Goal: Task Accomplishment & Management: Use online tool/utility

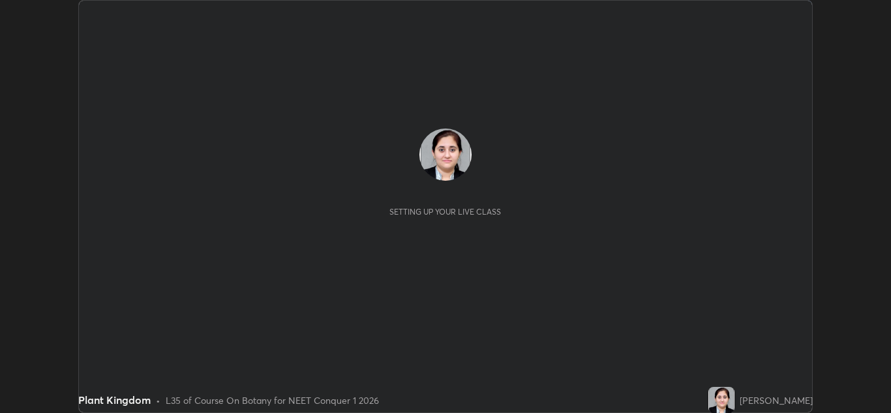
scroll to position [413, 891]
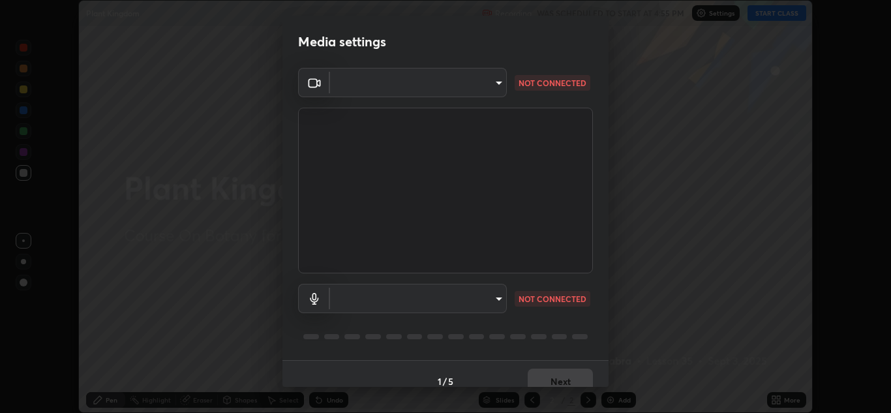
type input "a5fd4db2a2ff04be9e75800ceec395402009cfa99126b0c31c67d7c87717ec82"
type input "communications"
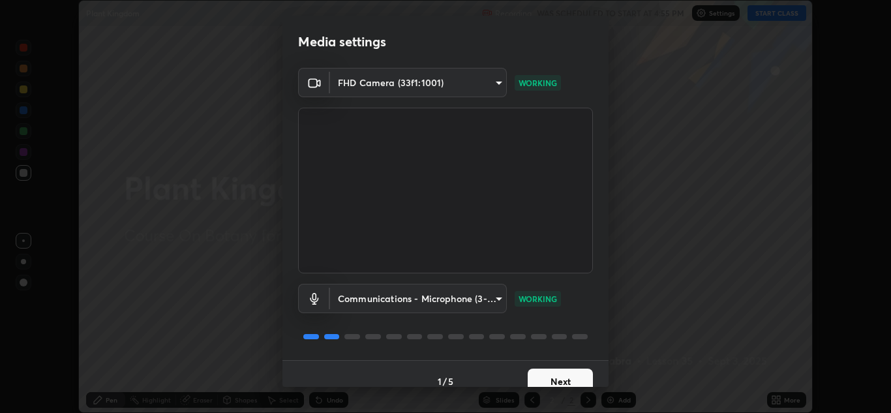
scroll to position [15, 0]
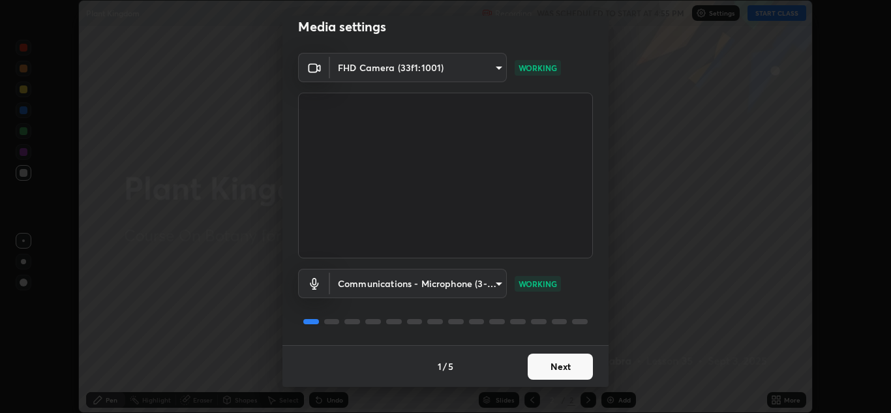
click at [544, 365] on button "Next" at bounding box center [560, 366] width 65 height 26
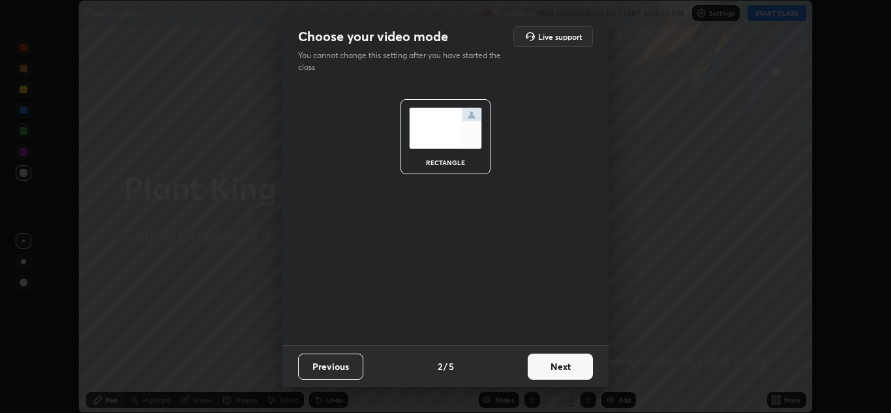
scroll to position [0, 0]
click at [554, 361] on button "Next" at bounding box center [560, 366] width 65 height 26
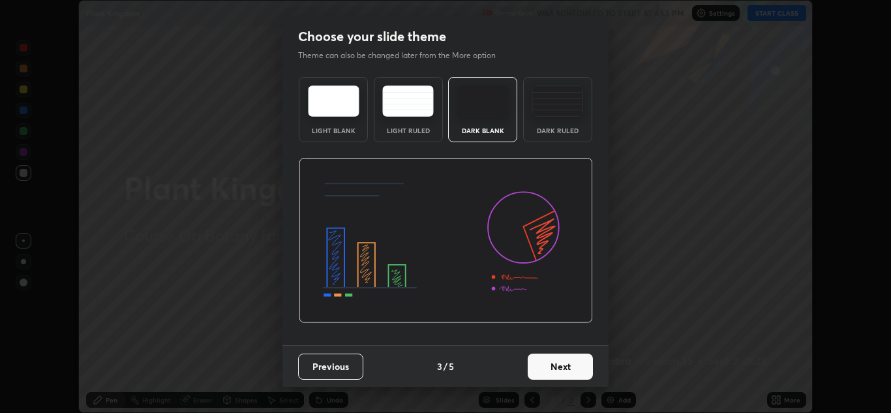
click at [550, 370] on button "Next" at bounding box center [560, 366] width 65 height 26
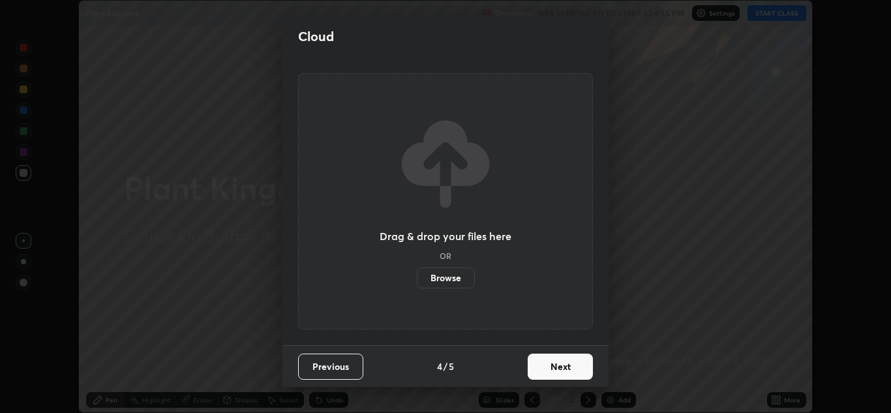
click at [543, 365] on button "Next" at bounding box center [560, 366] width 65 height 26
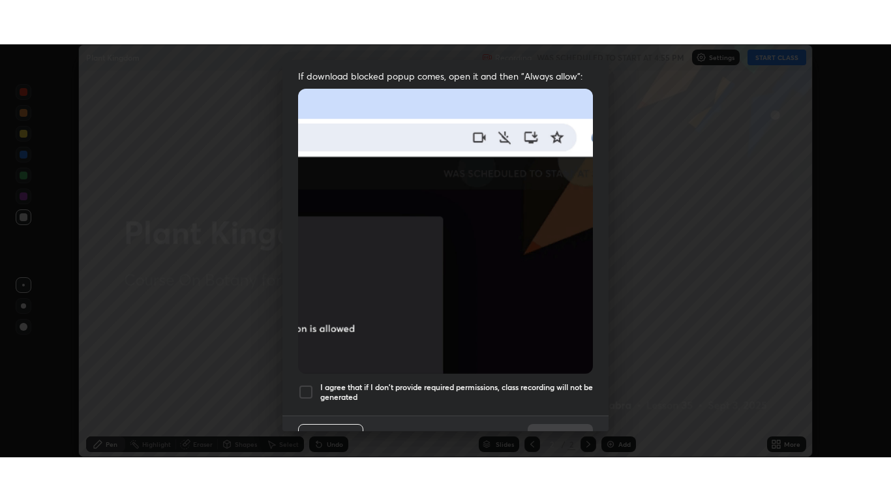
scroll to position [282, 0]
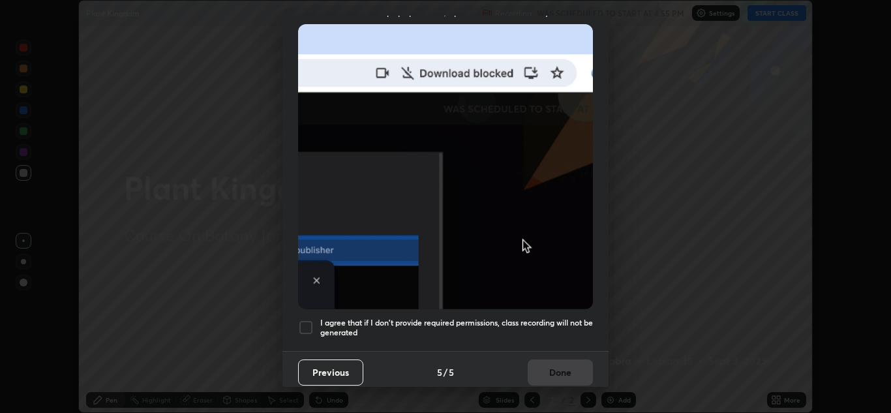
click at [309, 324] on div at bounding box center [306, 328] width 16 height 16
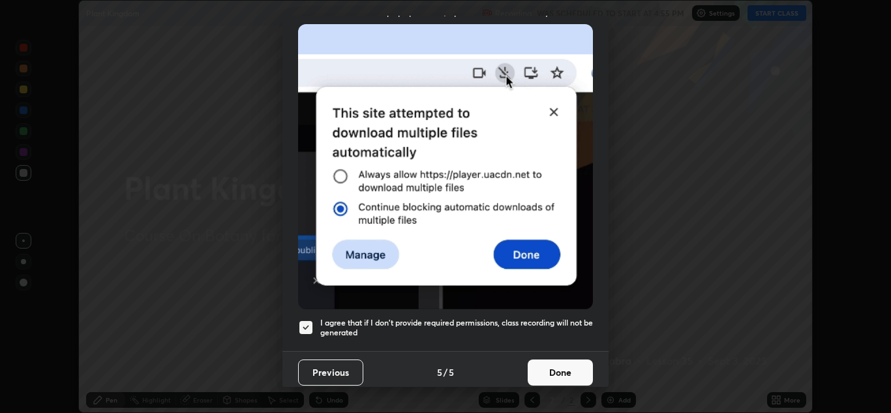
click at [541, 365] on button "Done" at bounding box center [560, 372] width 65 height 26
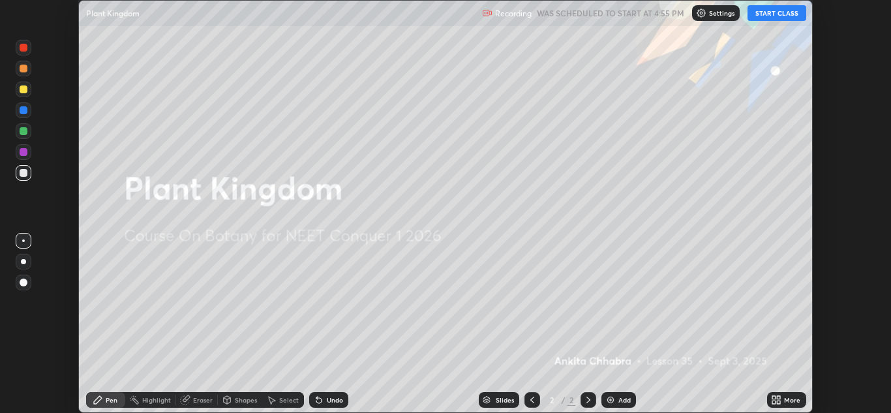
click at [771, 17] on button "START CLASS" at bounding box center [776, 13] width 59 height 16
click at [779, 397] on icon at bounding box center [778, 397] width 3 height 3
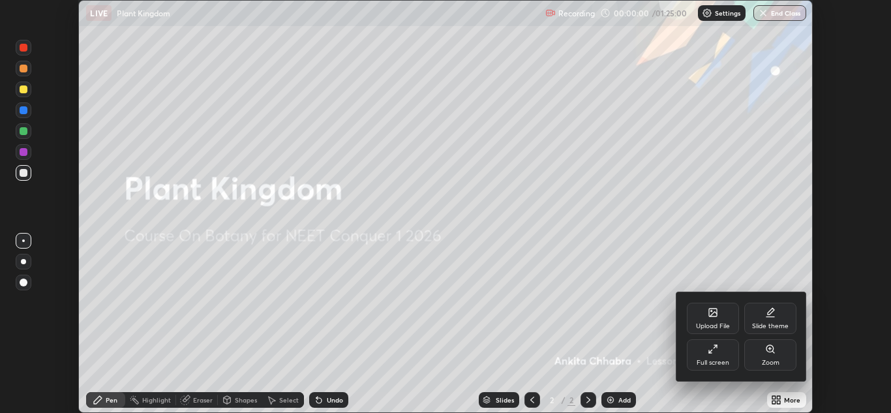
click at [720, 355] on div "Full screen" at bounding box center [713, 354] width 52 height 31
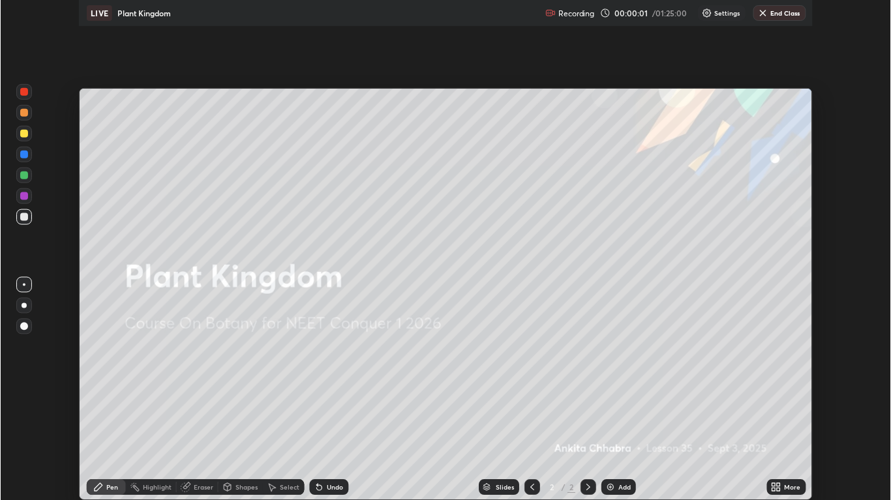
scroll to position [501, 891]
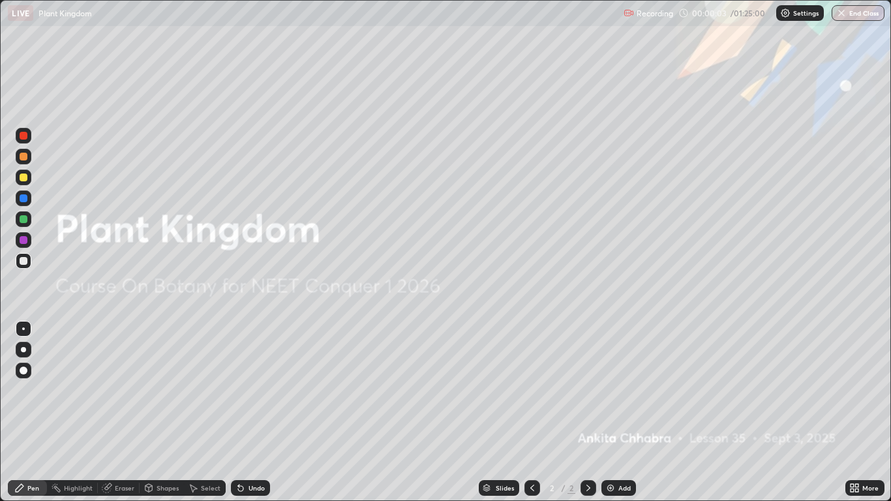
click at [616, 412] on div "Add" at bounding box center [618, 488] width 35 height 16
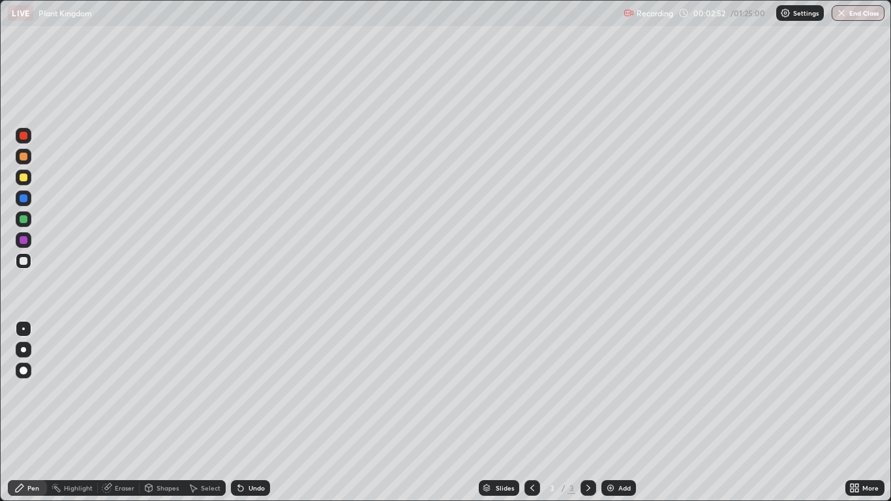
click at [23, 350] on div at bounding box center [23, 349] width 5 height 5
click at [29, 140] on div at bounding box center [24, 136] width 16 height 16
click at [256, 412] on div "Undo" at bounding box center [250, 488] width 39 height 16
click at [260, 412] on div "Undo" at bounding box center [250, 488] width 39 height 16
click at [27, 161] on div at bounding box center [24, 157] width 16 height 16
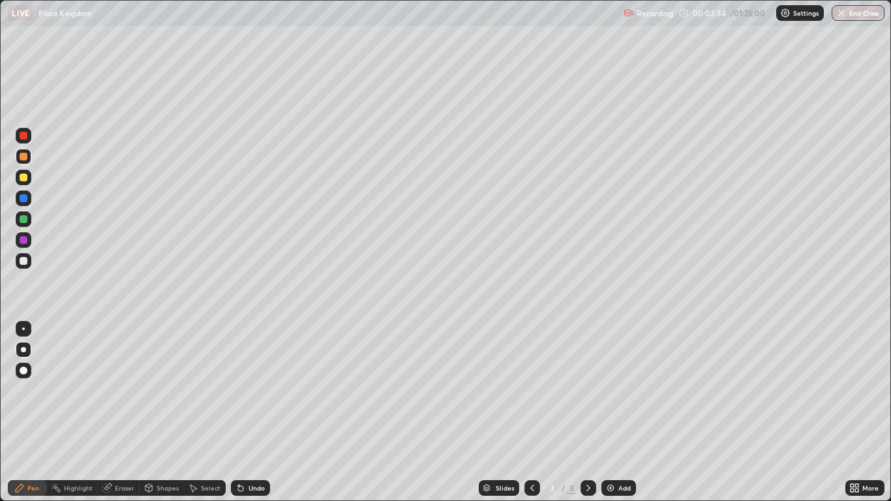
click at [258, 412] on div "Undo" at bounding box center [250, 488] width 39 height 16
click at [260, 412] on div "Undo" at bounding box center [256, 488] width 16 height 7
click at [258, 412] on div "Undo" at bounding box center [256, 488] width 16 height 7
click at [31, 262] on div at bounding box center [24, 261] width 16 height 16
click at [852, 412] on icon at bounding box center [851, 489] width 3 height 3
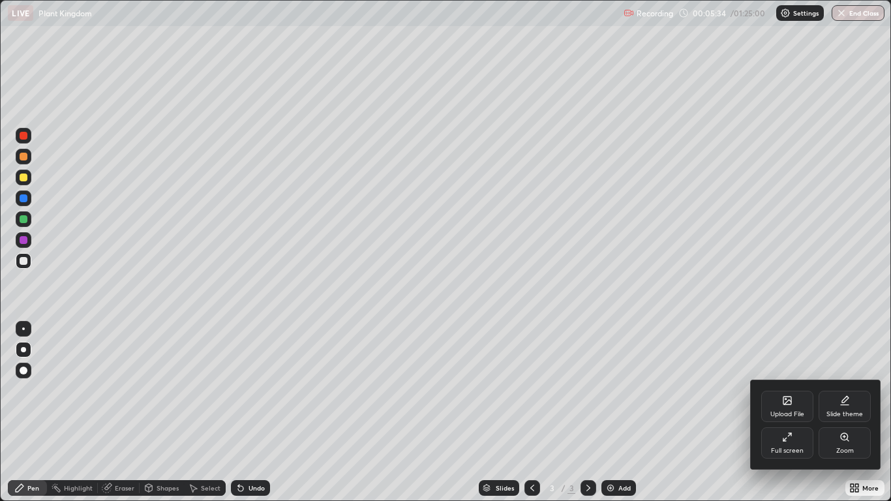
click at [813, 412] on div at bounding box center [445, 250] width 891 height 501
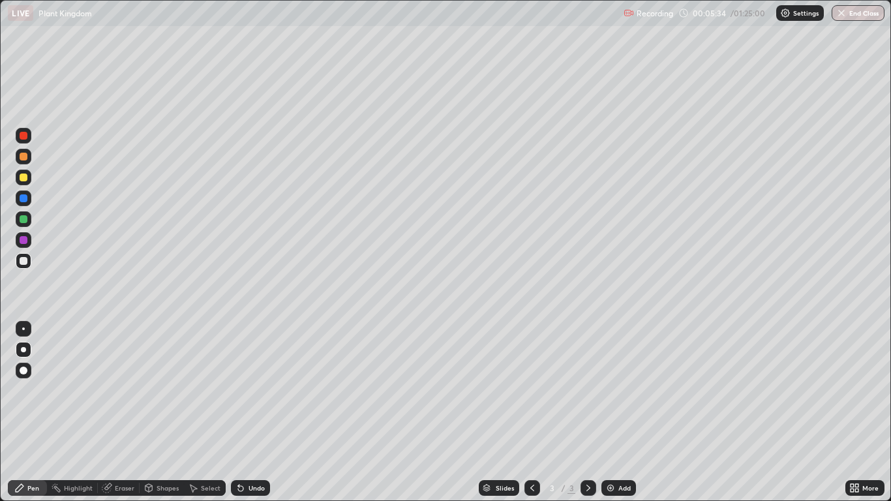
click at [790, 412] on div "Slides 3 / 3 Add" at bounding box center [557, 488] width 575 height 26
click at [858, 412] on icon at bounding box center [856, 485] width 3 height 3
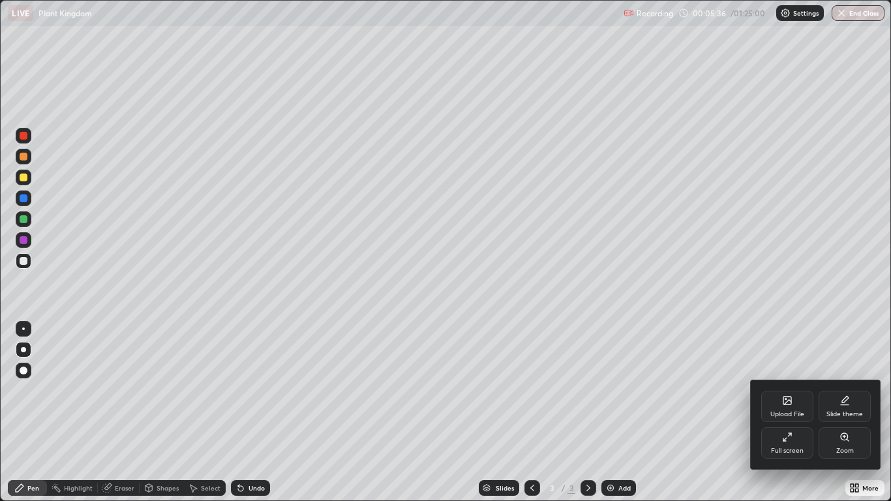
click at [796, 412] on div "Full screen" at bounding box center [787, 442] width 52 height 31
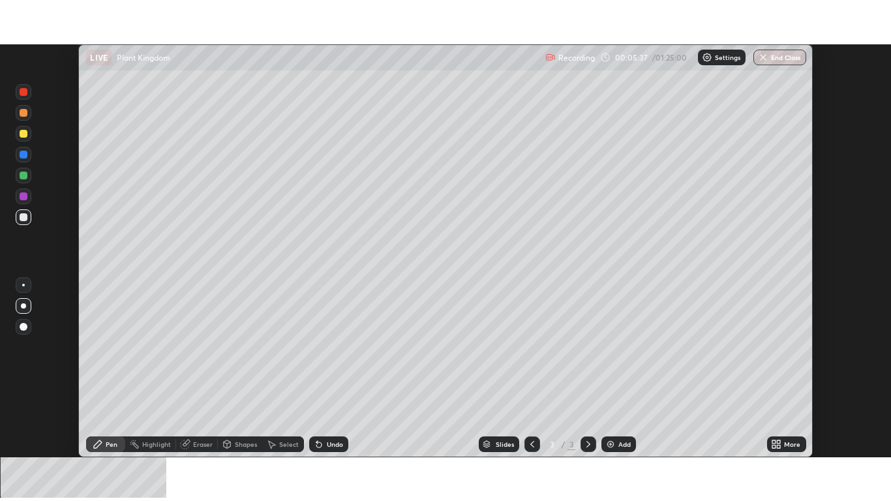
scroll to position [64806, 64328]
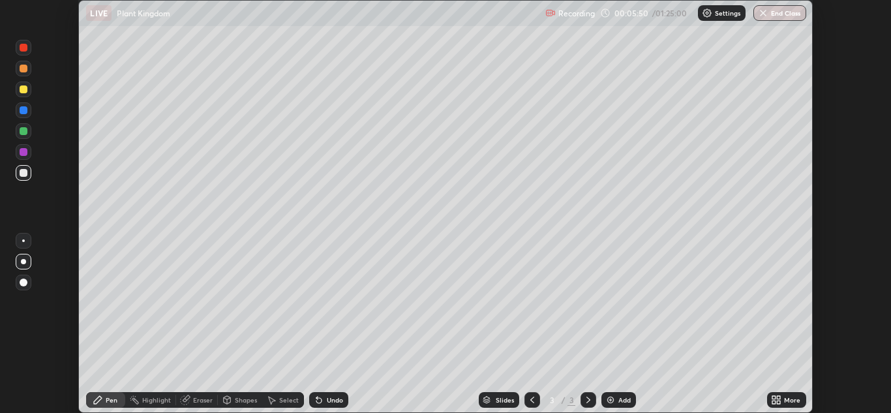
click at [789, 400] on div "More" at bounding box center [792, 400] width 16 height 7
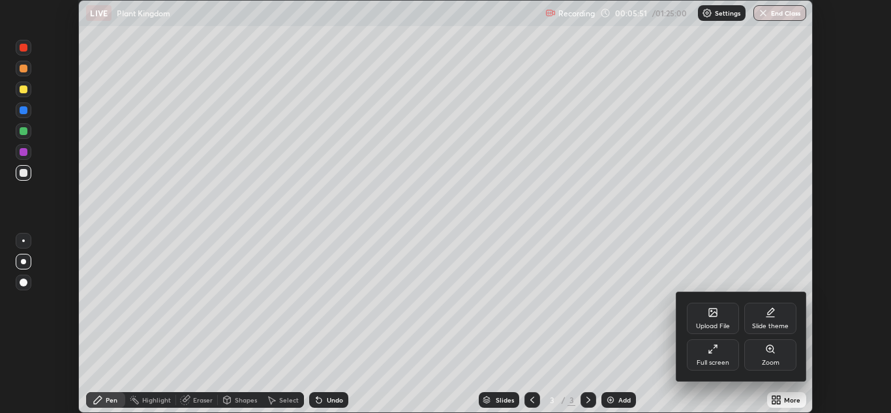
click at [727, 359] on div "Full screen" at bounding box center [713, 362] width 33 height 7
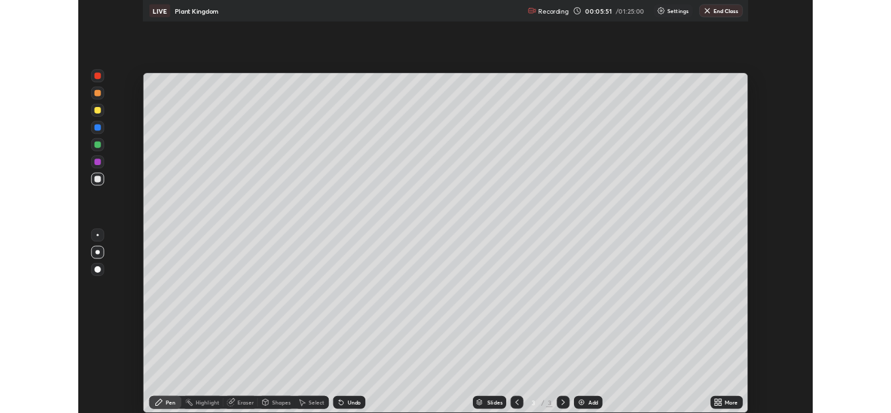
scroll to position [501, 891]
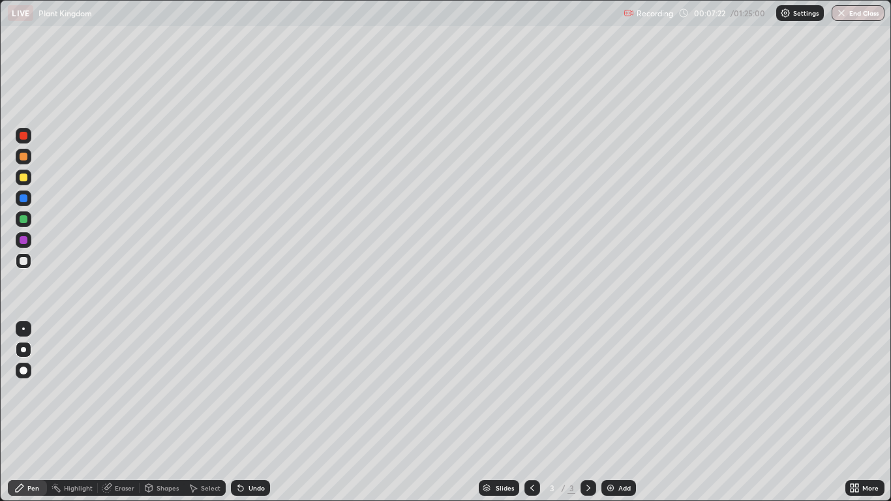
click at [29, 241] on div at bounding box center [24, 240] width 16 height 16
click at [23, 219] on div at bounding box center [24, 219] width 8 height 8
click at [253, 412] on div "Undo" at bounding box center [256, 488] width 16 height 7
click at [258, 412] on div "Undo" at bounding box center [250, 488] width 39 height 16
click at [27, 201] on div at bounding box center [24, 198] width 8 height 8
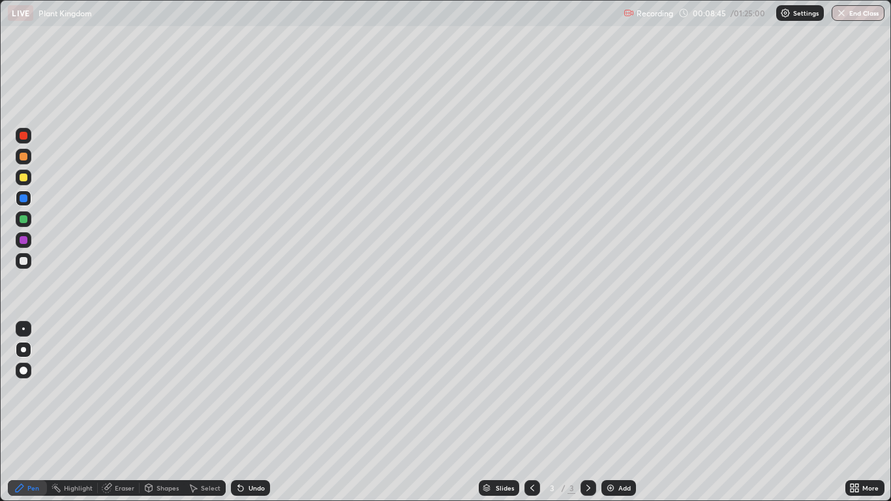
click at [123, 412] on div "Eraser" at bounding box center [125, 488] width 20 height 7
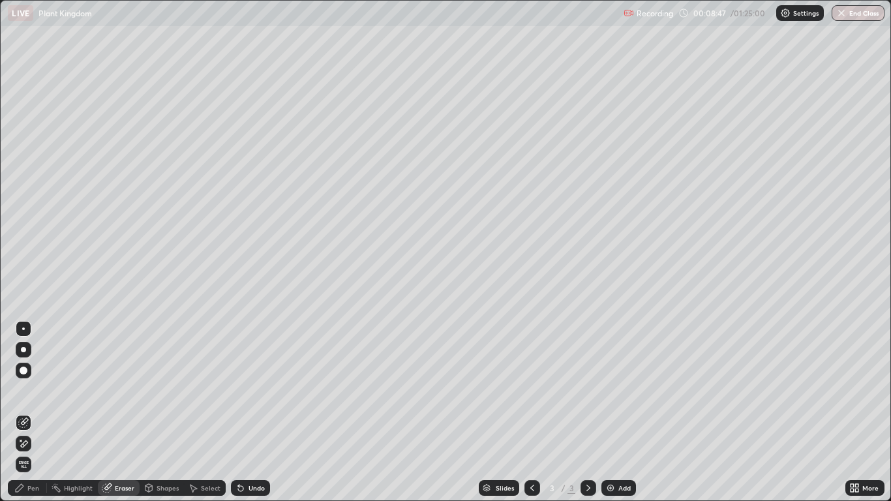
click at [37, 412] on div "Pen" at bounding box center [33, 488] width 12 height 7
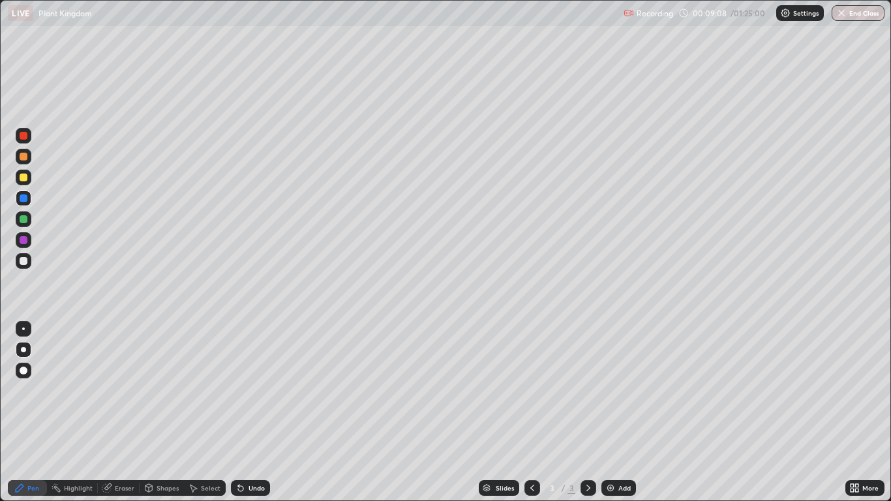
click at [25, 219] on div at bounding box center [24, 219] width 8 height 8
click at [29, 239] on div at bounding box center [24, 240] width 16 height 16
click at [23, 178] on div at bounding box center [24, 177] width 8 height 8
click at [23, 199] on div at bounding box center [24, 198] width 8 height 8
click at [23, 179] on div at bounding box center [24, 177] width 8 height 8
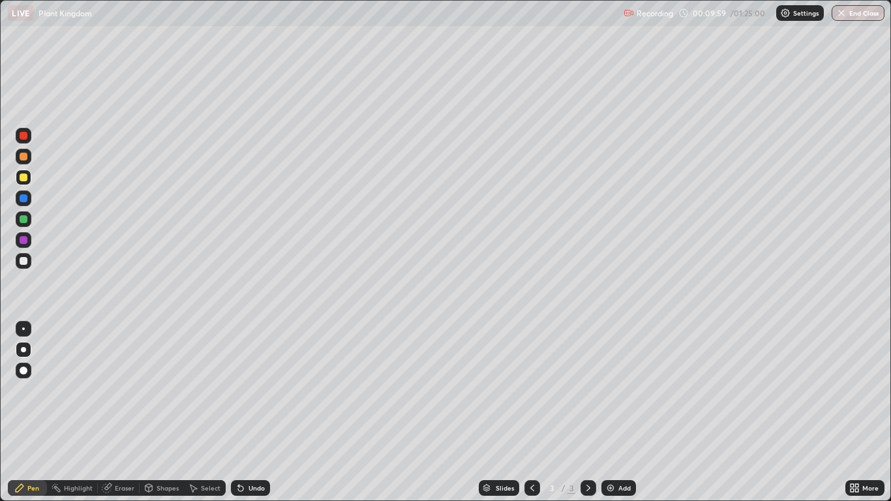
click at [27, 243] on div at bounding box center [24, 240] width 8 height 8
click at [24, 198] on div at bounding box center [24, 198] width 8 height 8
click at [29, 221] on div at bounding box center [24, 219] width 16 height 16
click at [24, 177] on div at bounding box center [24, 177] width 8 height 8
click at [27, 221] on div at bounding box center [24, 219] width 8 height 8
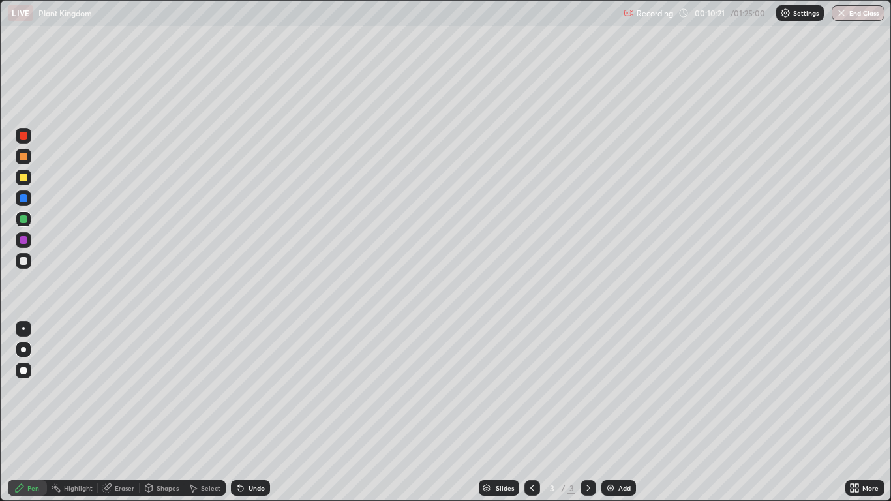
click at [24, 136] on div at bounding box center [24, 136] width 8 height 8
click at [26, 156] on div at bounding box center [24, 157] width 8 height 8
click at [246, 412] on div "Undo" at bounding box center [250, 488] width 39 height 16
click at [238, 412] on icon at bounding box center [238, 485] width 1 height 1
click at [242, 412] on icon at bounding box center [240, 488] width 10 height 10
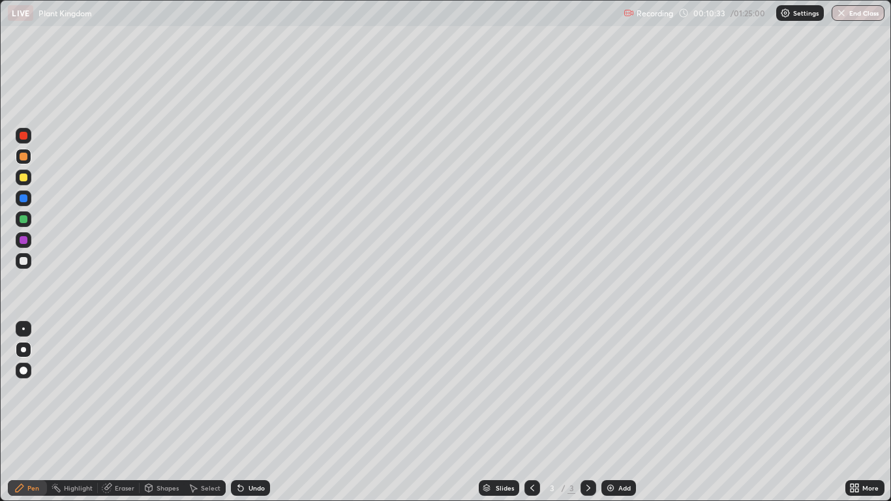
click at [31, 265] on div at bounding box center [24, 261] width 16 height 16
click at [27, 138] on div at bounding box center [24, 136] width 8 height 8
click at [617, 412] on div "Add" at bounding box center [618, 488] width 35 height 16
click at [28, 262] on div at bounding box center [24, 261] width 16 height 16
click at [248, 412] on div "Undo" at bounding box center [256, 488] width 16 height 7
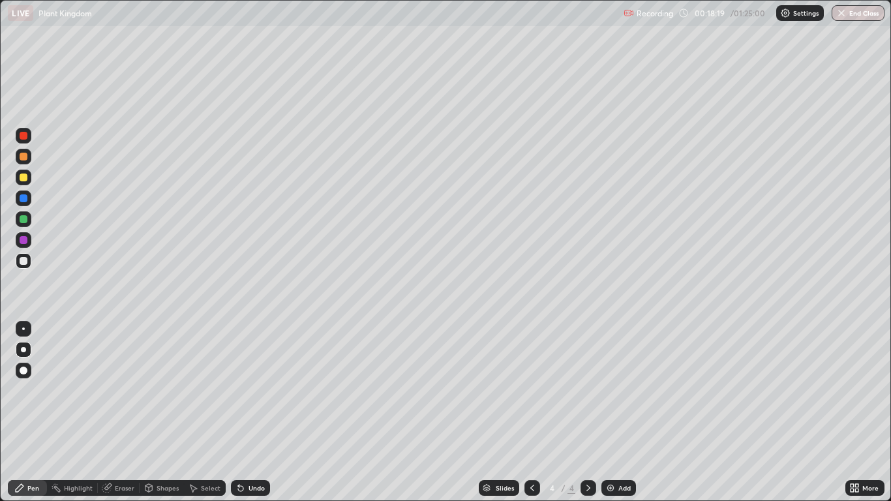
click at [247, 412] on div "Undo" at bounding box center [250, 488] width 39 height 16
click at [26, 200] on div at bounding box center [24, 198] width 8 height 8
click at [256, 412] on div "Undo" at bounding box center [250, 488] width 39 height 16
click at [238, 412] on icon at bounding box center [238, 485] width 1 height 1
click at [250, 412] on div "Undo" at bounding box center [256, 488] width 16 height 7
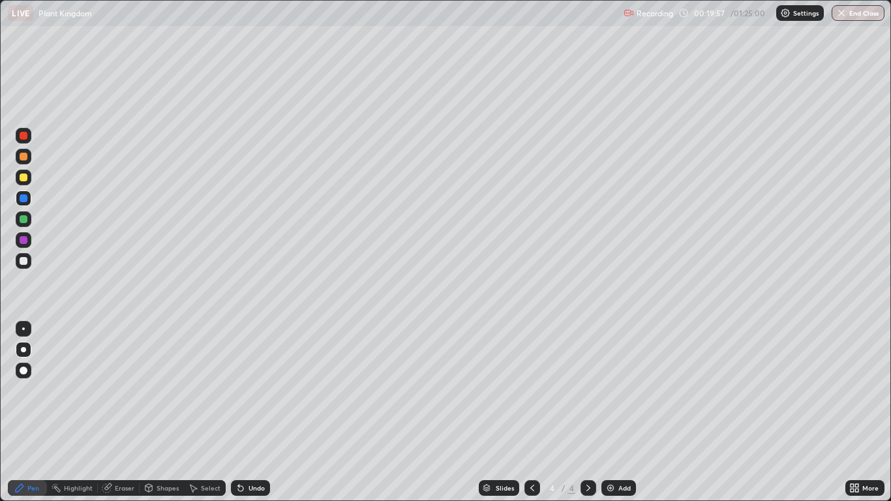
click at [263, 412] on div "Undo" at bounding box center [250, 488] width 39 height 16
click at [255, 412] on div "Undo" at bounding box center [250, 488] width 39 height 16
click at [28, 181] on div at bounding box center [24, 178] width 16 height 16
click at [857, 412] on icon at bounding box center [856, 489] width 3 height 3
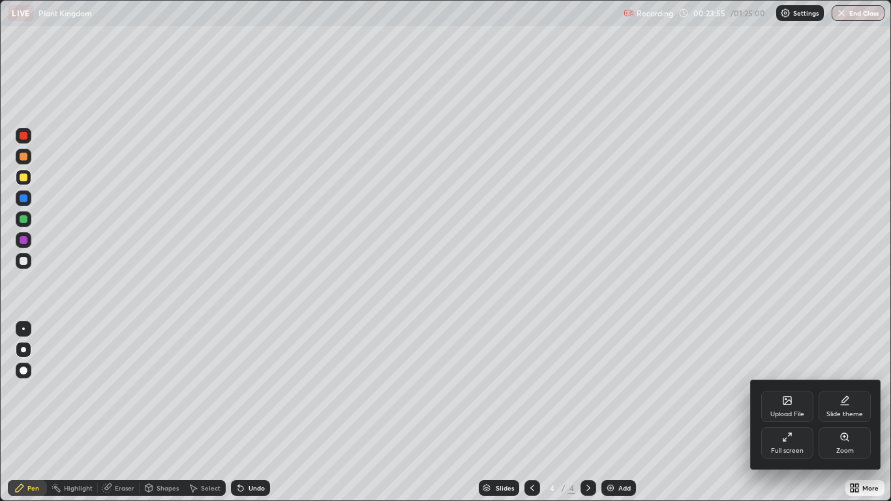
click at [801, 412] on div "Full screen" at bounding box center [787, 442] width 52 height 31
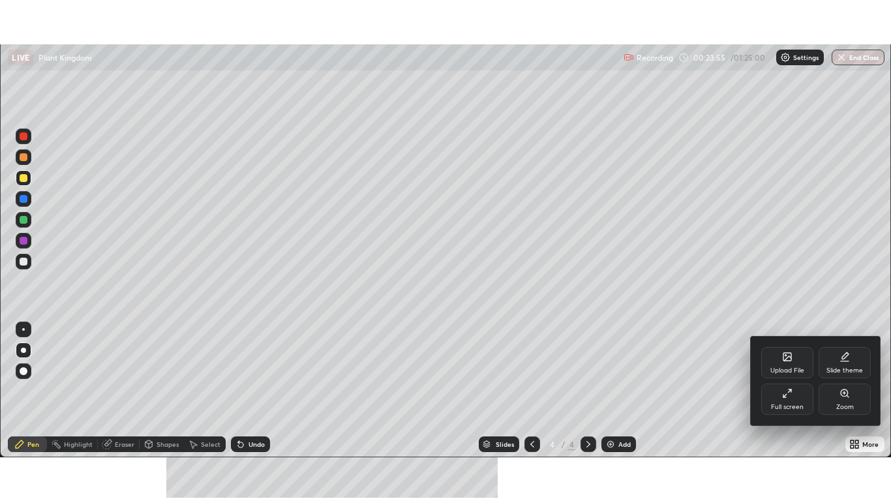
scroll to position [64806, 64328]
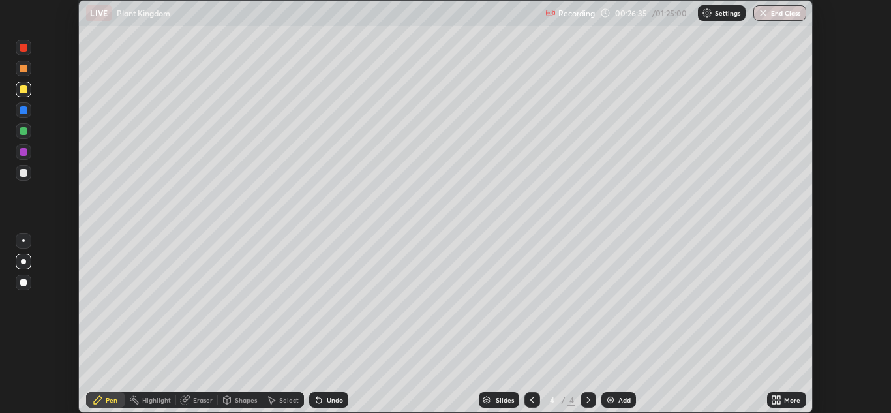
click at [777, 400] on icon at bounding box center [776, 400] width 10 height 10
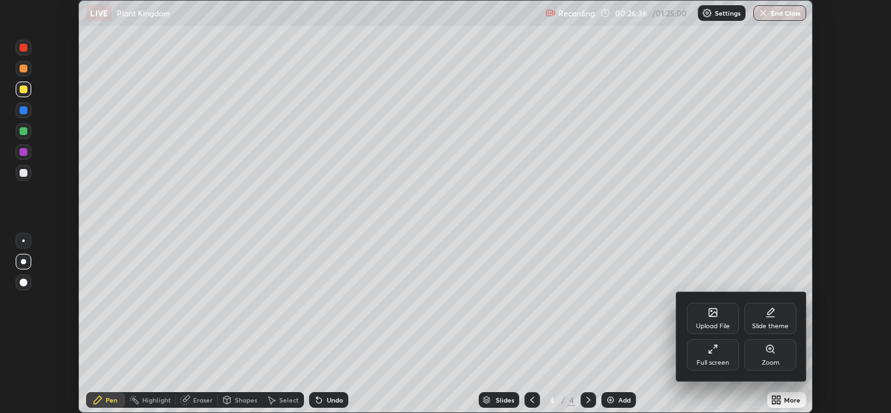
click at [710, 351] on icon at bounding box center [713, 349] width 10 height 10
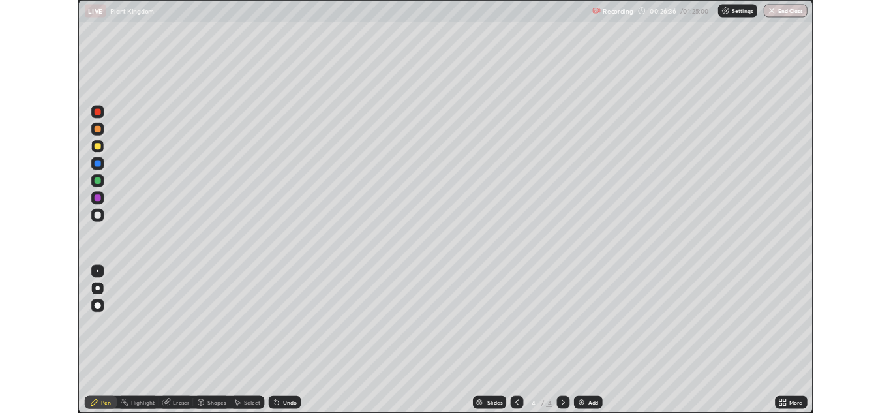
scroll to position [501, 891]
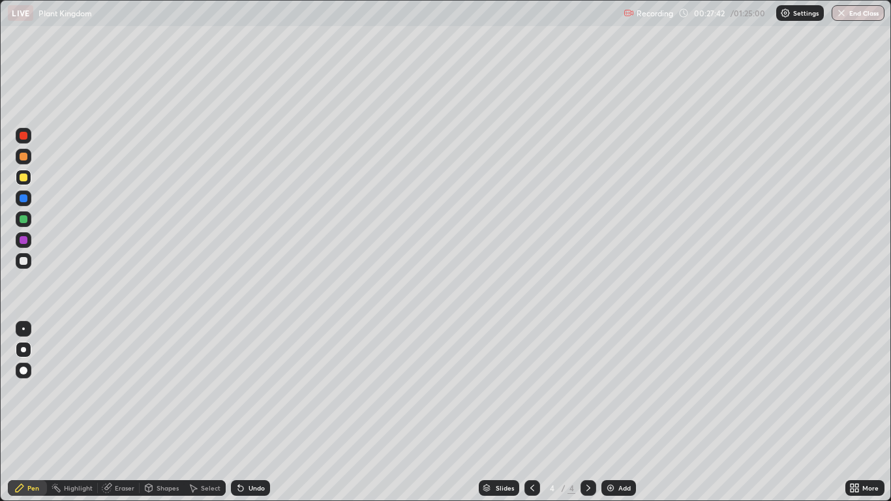
click at [537, 412] on div at bounding box center [532, 488] width 16 height 16
click at [250, 412] on div "Undo" at bounding box center [256, 488] width 16 height 7
click at [252, 412] on div "Undo" at bounding box center [256, 488] width 16 height 7
click at [249, 412] on div "Undo" at bounding box center [250, 488] width 39 height 16
click at [588, 412] on icon at bounding box center [588, 488] width 10 height 10
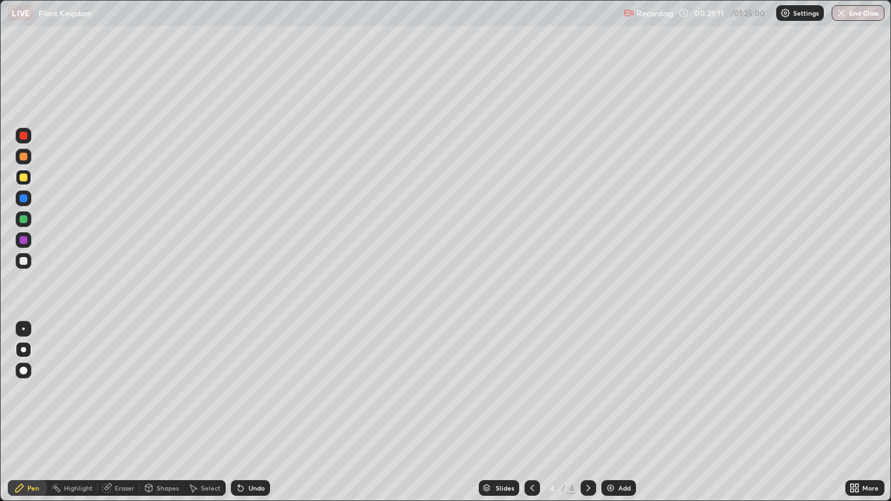
click at [618, 412] on div "Add" at bounding box center [624, 488] width 12 height 7
click at [26, 200] on div at bounding box center [24, 198] width 8 height 8
click at [24, 240] on div at bounding box center [24, 240] width 8 height 8
click at [30, 223] on div at bounding box center [24, 219] width 16 height 16
click at [30, 264] on div at bounding box center [24, 261] width 16 height 16
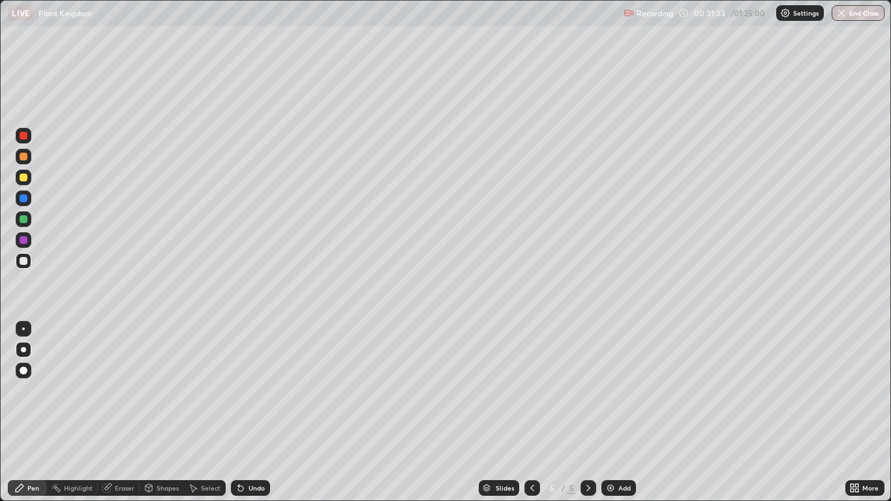
click at [24, 219] on div at bounding box center [24, 219] width 8 height 8
click at [27, 259] on div at bounding box center [24, 261] width 8 height 8
click at [712, 412] on div "Slides 5 / 5 Add" at bounding box center [557, 488] width 575 height 26
click at [129, 412] on div "Eraser" at bounding box center [119, 488] width 42 height 16
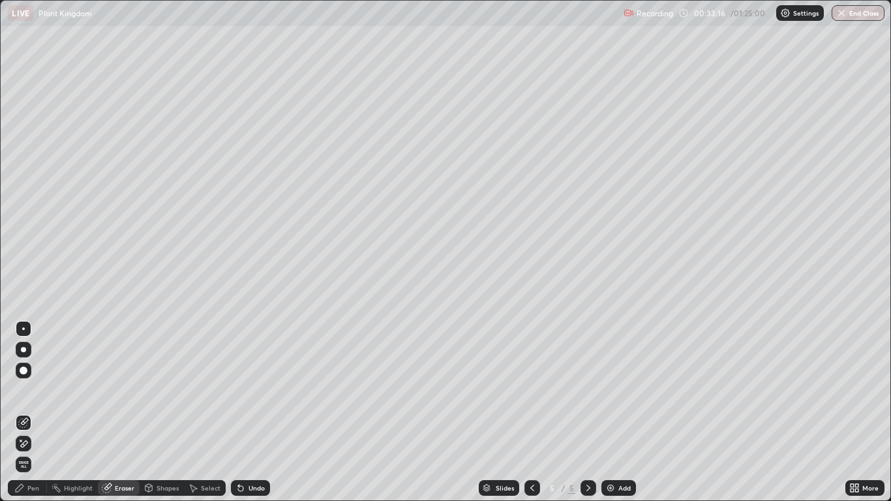
click at [37, 412] on div "Pen" at bounding box center [33, 488] width 12 height 7
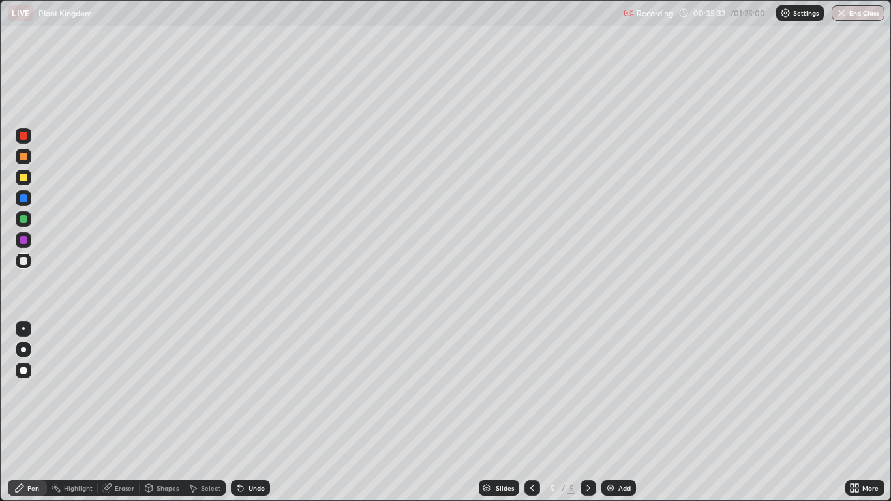
click at [622, 412] on div "Add" at bounding box center [624, 488] width 12 height 7
click at [30, 202] on div at bounding box center [24, 198] width 16 height 16
click at [29, 244] on div at bounding box center [24, 240] width 16 height 16
click at [251, 412] on div "Undo" at bounding box center [256, 488] width 16 height 7
click at [250, 412] on div "Undo" at bounding box center [256, 488] width 16 height 7
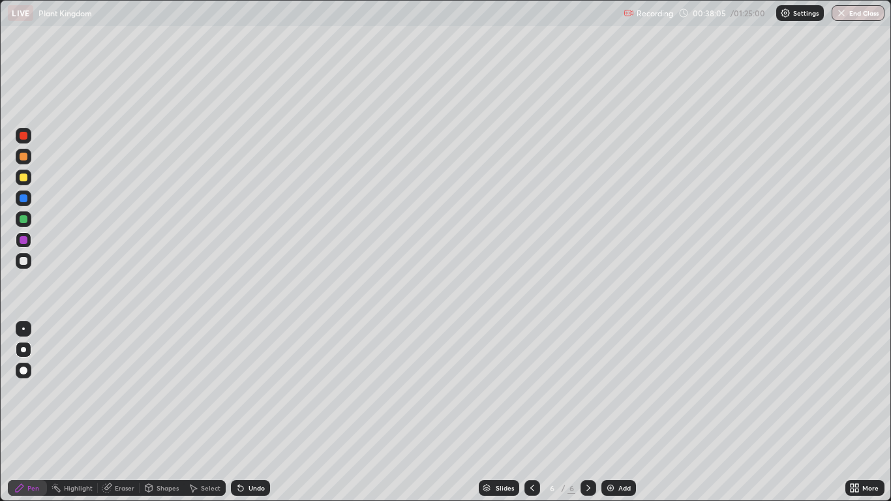
click at [250, 412] on div "Undo" at bounding box center [250, 488] width 39 height 16
click at [27, 222] on div at bounding box center [24, 219] width 16 height 16
click at [252, 412] on div "Undo" at bounding box center [256, 488] width 16 height 7
click at [265, 412] on div "Undo" at bounding box center [250, 488] width 39 height 16
click at [258, 412] on div "Undo" at bounding box center [256, 488] width 16 height 7
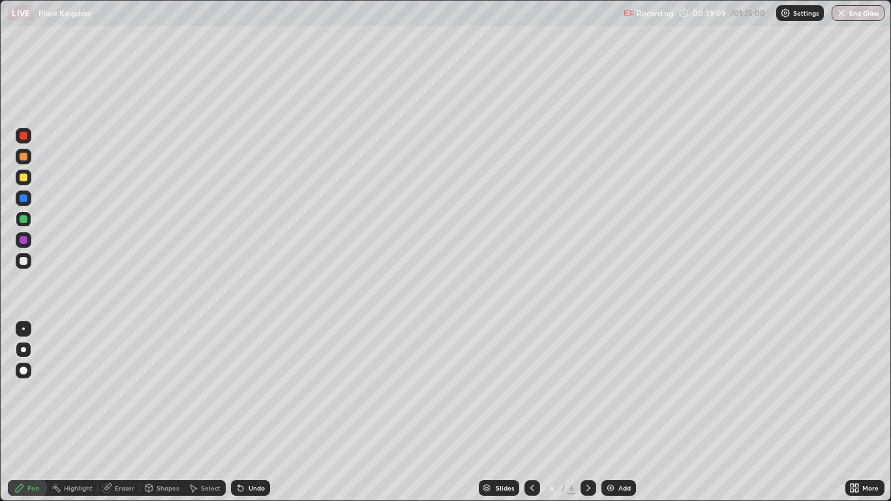
click at [258, 412] on div "Undo" at bounding box center [256, 488] width 16 height 7
click at [28, 177] on div at bounding box center [24, 178] width 16 height 16
click at [23, 136] on div at bounding box center [24, 136] width 8 height 8
click at [615, 412] on img at bounding box center [610, 488] width 10 height 10
click at [29, 259] on div at bounding box center [24, 261] width 16 height 16
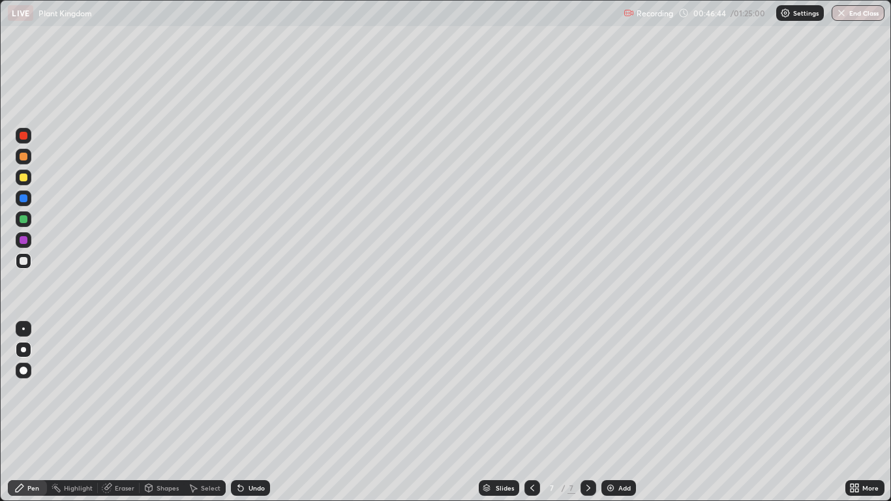
click at [28, 225] on div at bounding box center [24, 219] width 16 height 16
click at [30, 203] on div at bounding box center [24, 198] width 16 height 16
click at [244, 412] on icon at bounding box center [240, 488] width 10 height 10
click at [246, 412] on div "Undo" at bounding box center [250, 488] width 39 height 16
click at [248, 412] on div "Undo" at bounding box center [256, 488] width 16 height 7
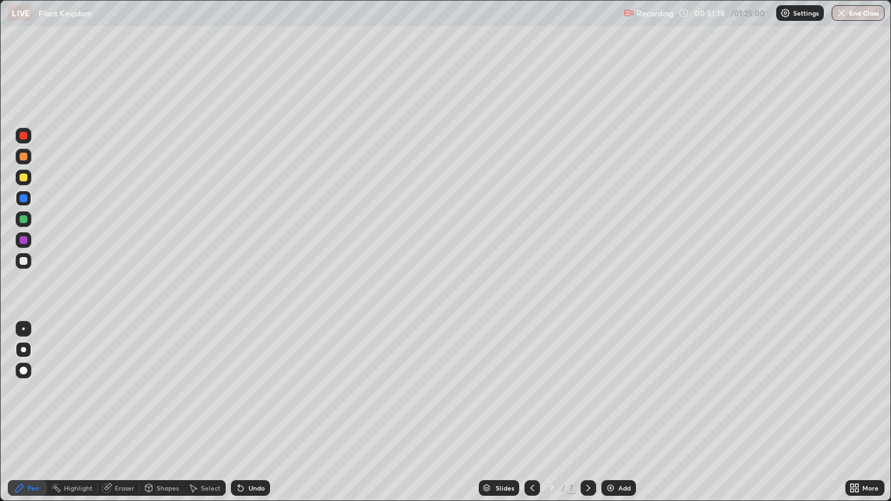
click at [30, 265] on div at bounding box center [24, 261] width 16 height 16
click at [25, 218] on div at bounding box center [24, 219] width 8 height 8
click at [26, 158] on div at bounding box center [24, 157] width 8 height 8
click at [620, 412] on div "Add" at bounding box center [624, 488] width 12 height 7
click at [850, 412] on icon at bounding box center [854, 488] width 10 height 10
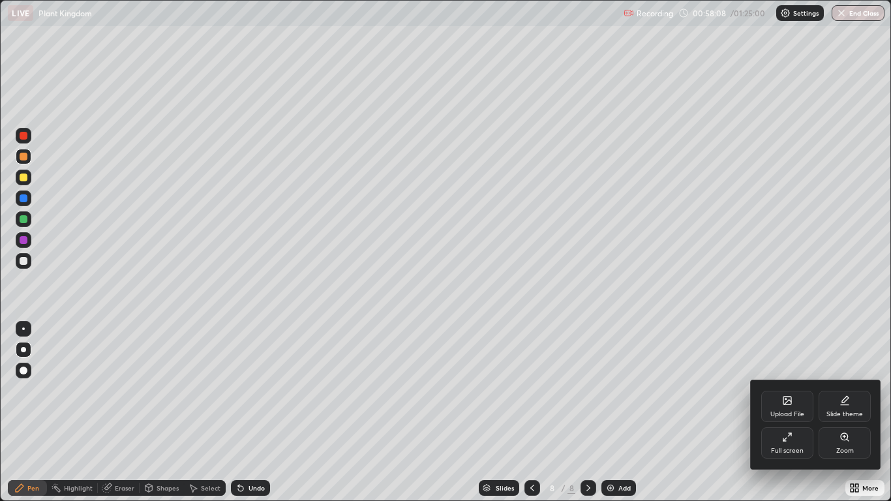
click at [789, 412] on div "Full screen" at bounding box center [787, 442] width 52 height 31
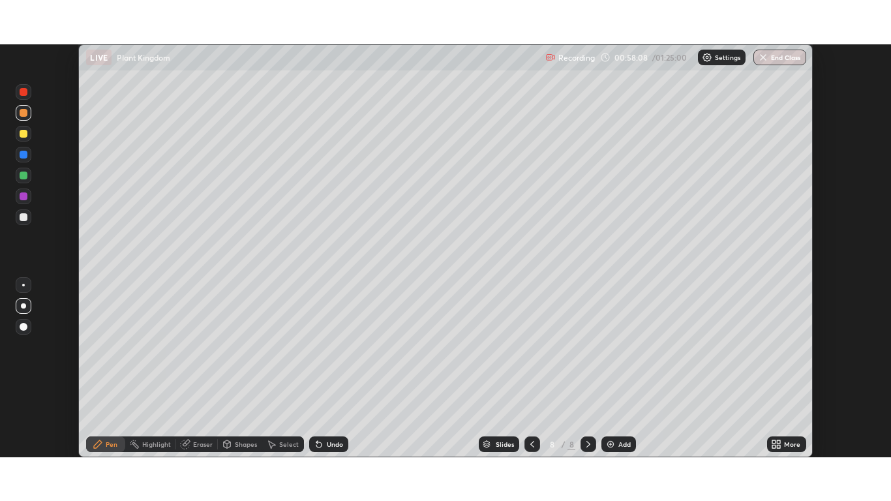
scroll to position [64806, 64328]
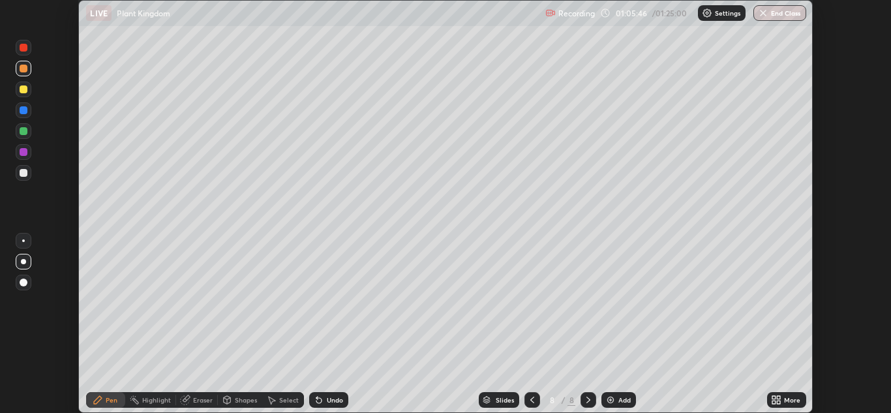
click at [779, 397] on icon at bounding box center [778, 397] width 3 height 3
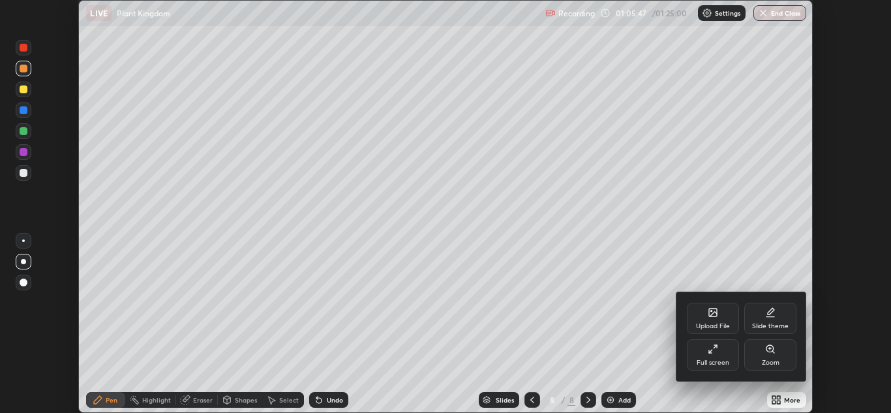
click at [720, 352] on div "Full screen" at bounding box center [713, 354] width 52 height 31
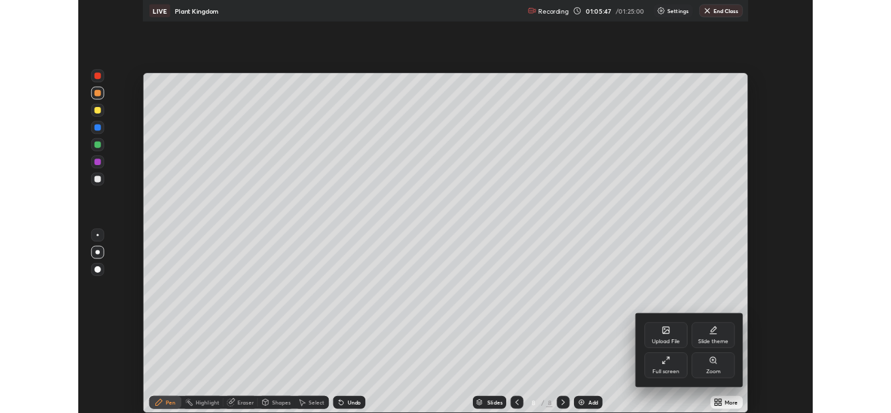
scroll to position [501, 891]
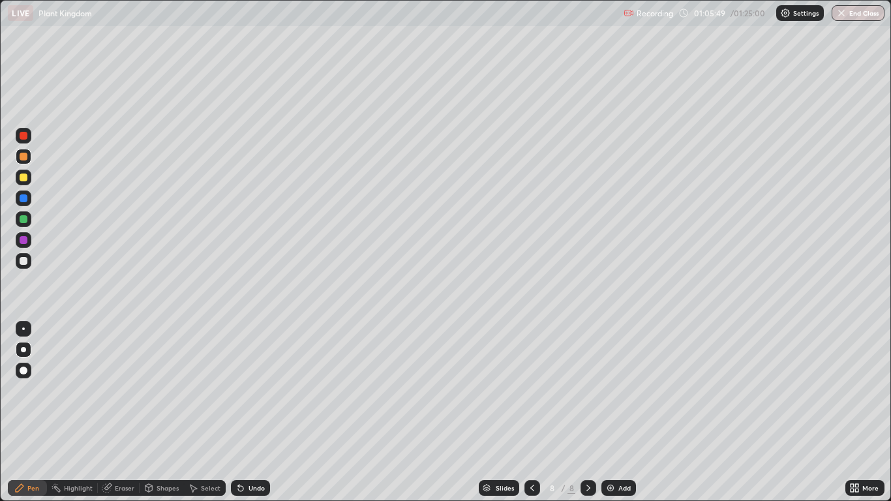
click at [123, 412] on div "Eraser" at bounding box center [125, 488] width 20 height 7
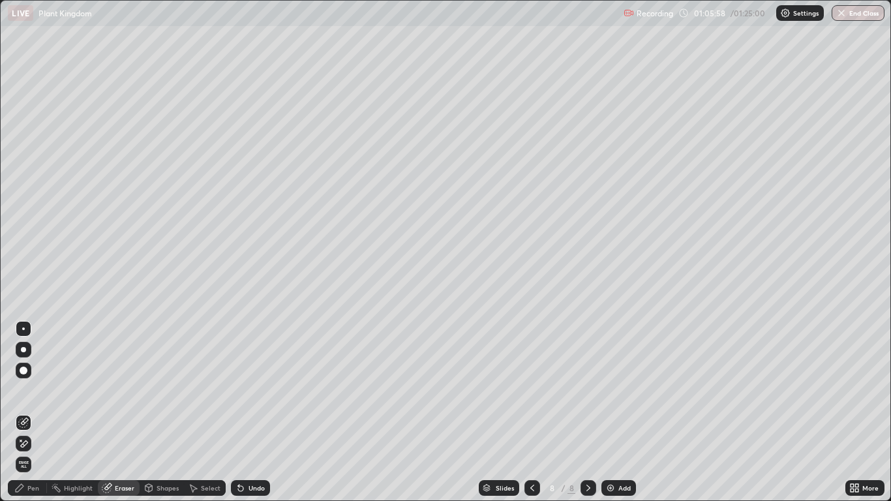
click at [41, 412] on div "Pen" at bounding box center [27, 488] width 39 height 16
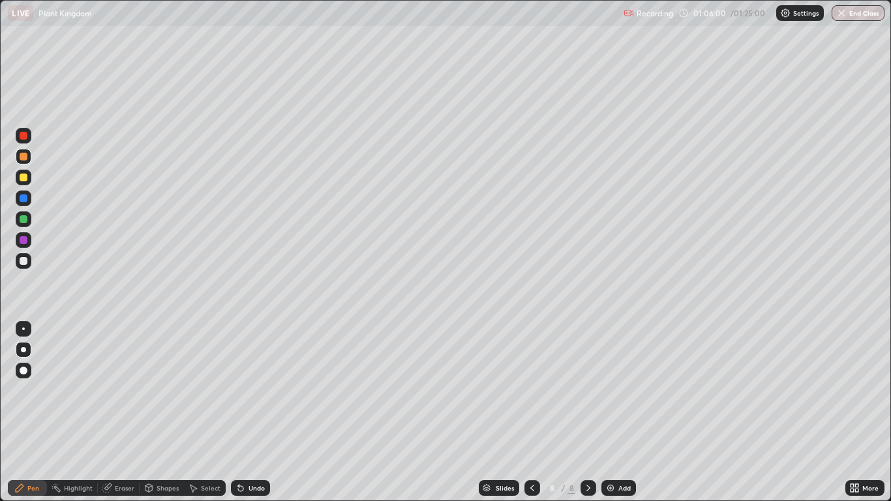
click at [29, 136] on div at bounding box center [24, 136] width 16 height 16
click at [254, 412] on div "Undo" at bounding box center [256, 488] width 16 height 7
click at [250, 412] on div "Undo" at bounding box center [256, 488] width 16 height 7
click at [239, 412] on icon at bounding box center [240, 488] width 5 height 5
click at [25, 221] on div at bounding box center [24, 219] width 8 height 8
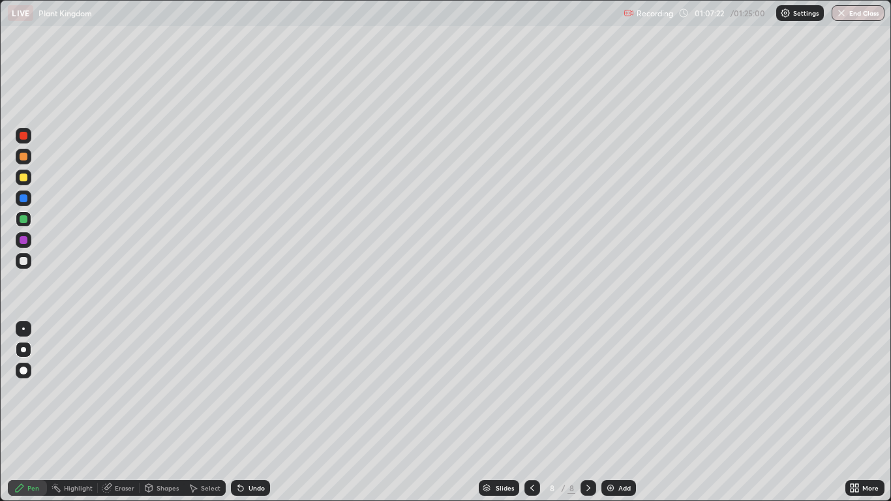
click at [29, 262] on div at bounding box center [24, 261] width 16 height 16
click at [23, 199] on div at bounding box center [24, 198] width 8 height 8
click at [29, 262] on div at bounding box center [24, 261] width 16 height 16
click at [25, 241] on div at bounding box center [24, 240] width 8 height 8
click at [262, 412] on div "Undo" at bounding box center [256, 488] width 16 height 7
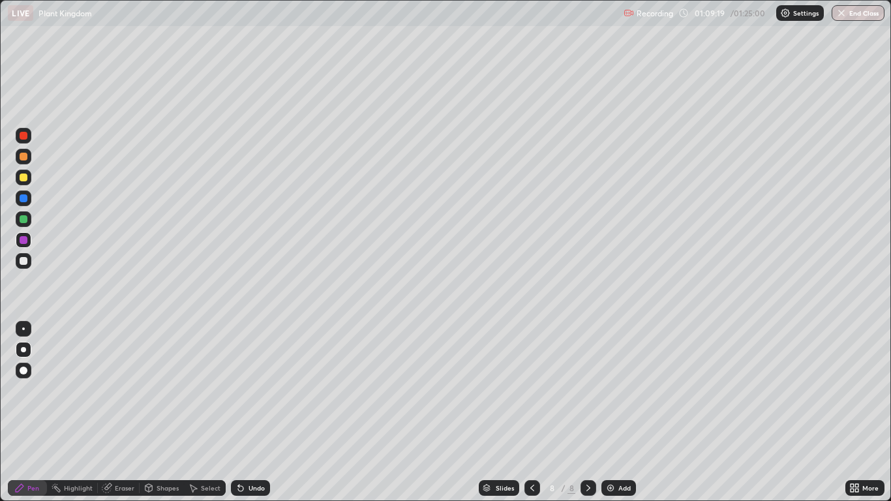
click at [25, 220] on div at bounding box center [24, 219] width 8 height 8
click at [23, 136] on div at bounding box center [24, 136] width 8 height 8
click at [256, 412] on div "Undo" at bounding box center [256, 488] width 16 height 7
click at [255, 412] on div "Undo" at bounding box center [256, 488] width 16 height 7
click at [612, 412] on img at bounding box center [610, 488] width 10 height 10
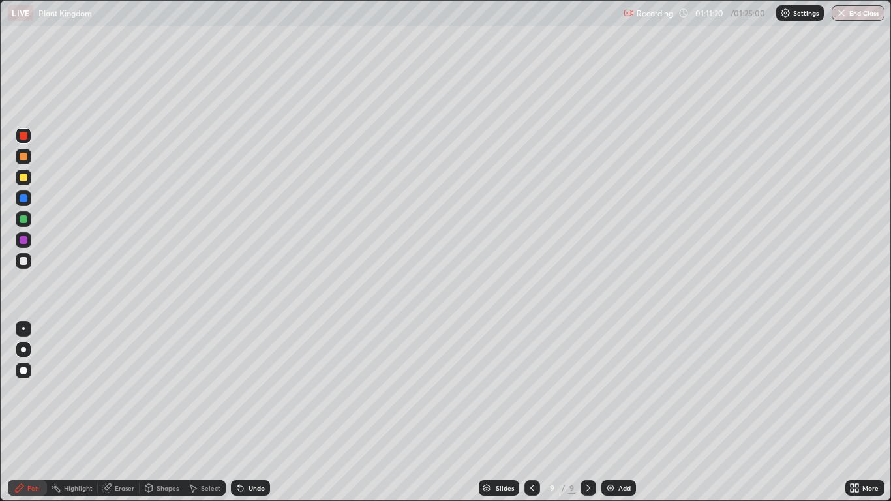
click at [29, 260] on div at bounding box center [24, 261] width 16 height 16
click at [28, 262] on div at bounding box center [24, 261] width 16 height 16
click at [23, 199] on div at bounding box center [24, 198] width 8 height 8
click at [27, 155] on div at bounding box center [24, 157] width 8 height 8
click at [31, 219] on div at bounding box center [24, 219] width 16 height 16
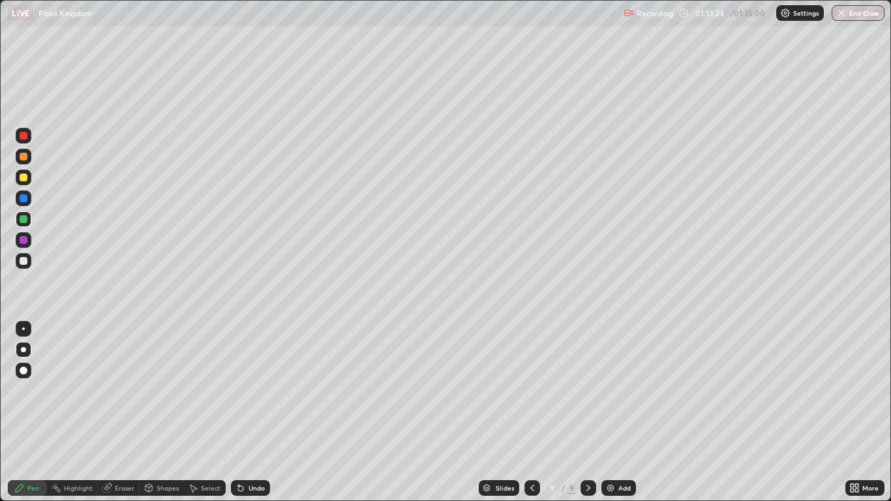
click at [853, 412] on icon at bounding box center [851, 485] width 3 height 3
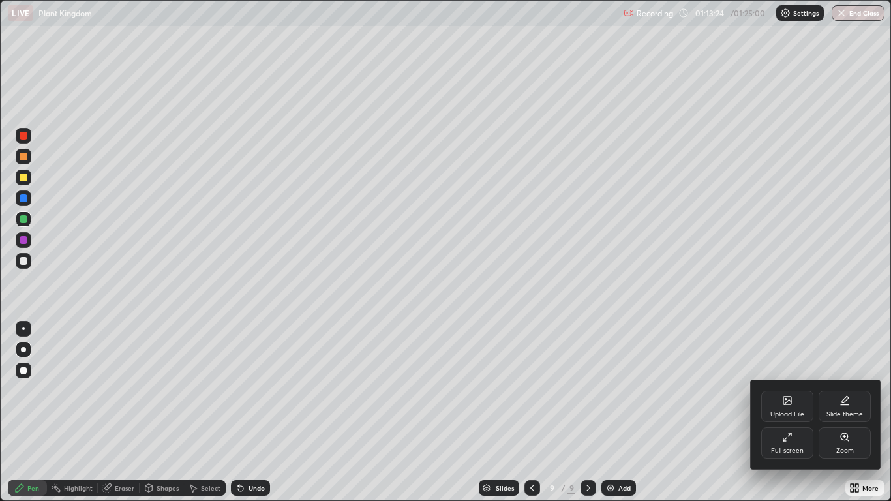
click at [789, 412] on div "Full screen" at bounding box center [787, 442] width 52 height 31
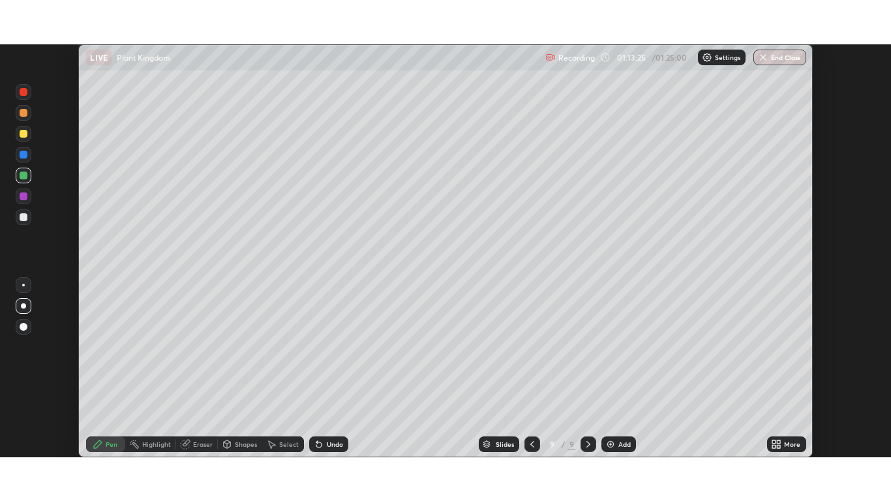
scroll to position [64806, 64328]
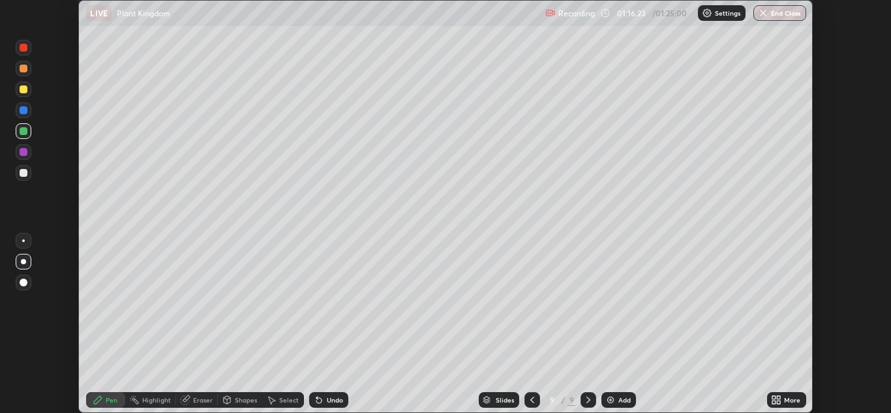
click at [773, 397] on icon at bounding box center [773, 397] width 3 height 3
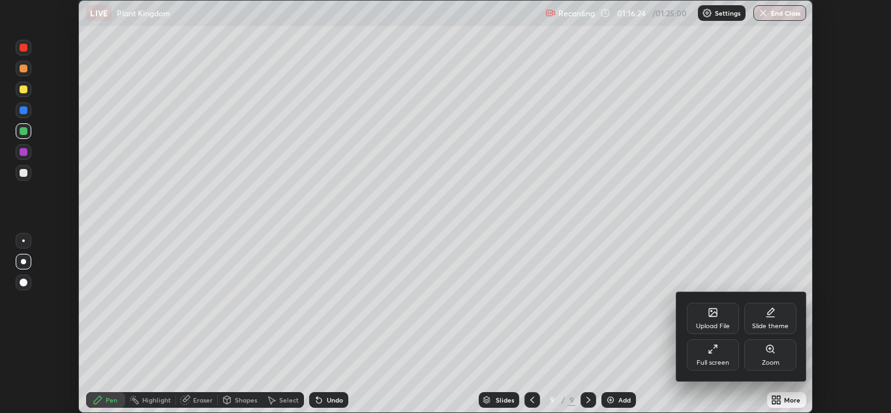
click at [715, 355] on div "Full screen" at bounding box center [713, 354] width 52 height 31
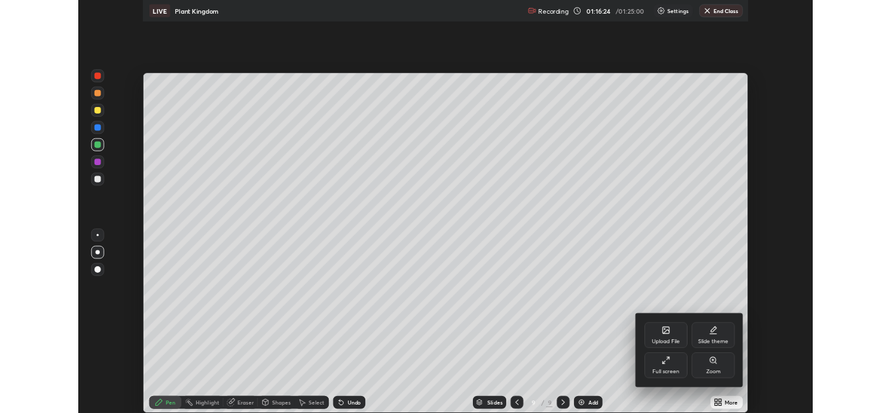
scroll to position [501, 891]
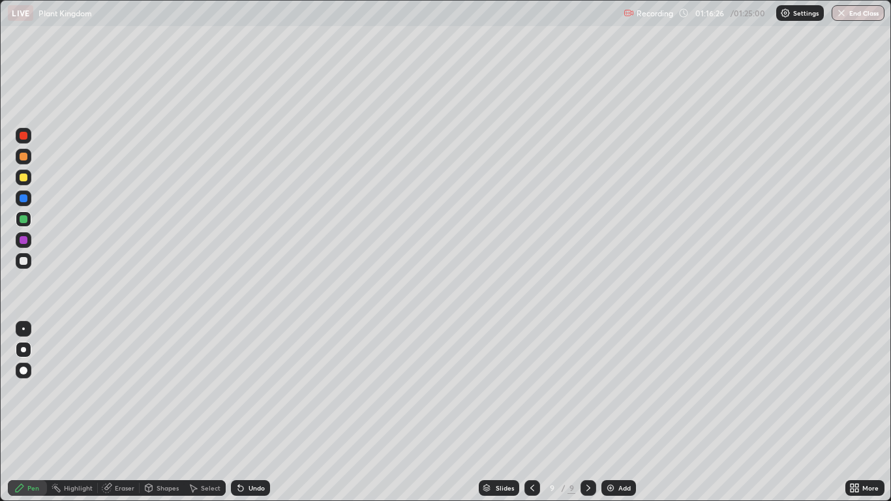
click at [24, 198] on div at bounding box center [24, 198] width 8 height 8
click at [24, 240] on div at bounding box center [24, 240] width 8 height 8
click at [253, 412] on div "Undo" at bounding box center [256, 488] width 16 height 7
click at [29, 199] on div at bounding box center [24, 198] width 16 height 16
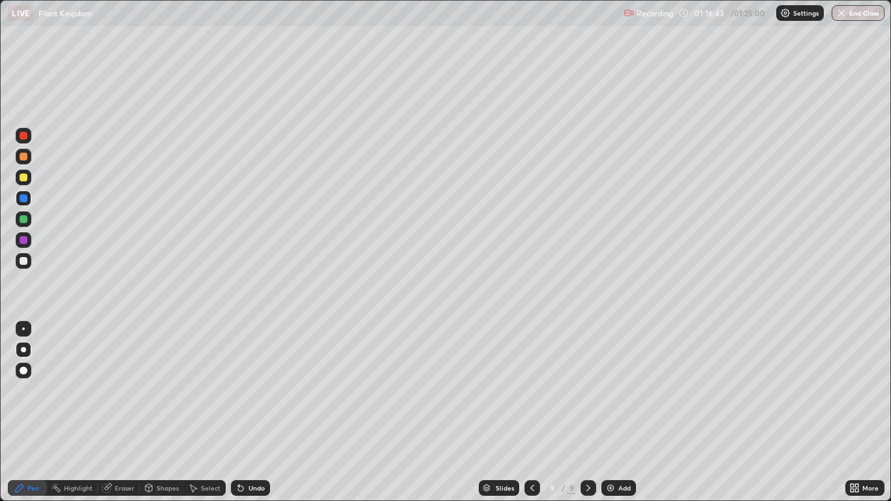
click at [28, 183] on div at bounding box center [24, 178] width 16 height 16
click at [24, 240] on div at bounding box center [24, 240] width 8 height 8
click at [26, 202] on div at bounding box center [24, 198] width 8 height 8
click at [29, 140] on div at bounding box center [24, 136] width 16 height 16
click at [124, 412] on div "Eraser" at bounding box center [125, 488] width 20 height 7
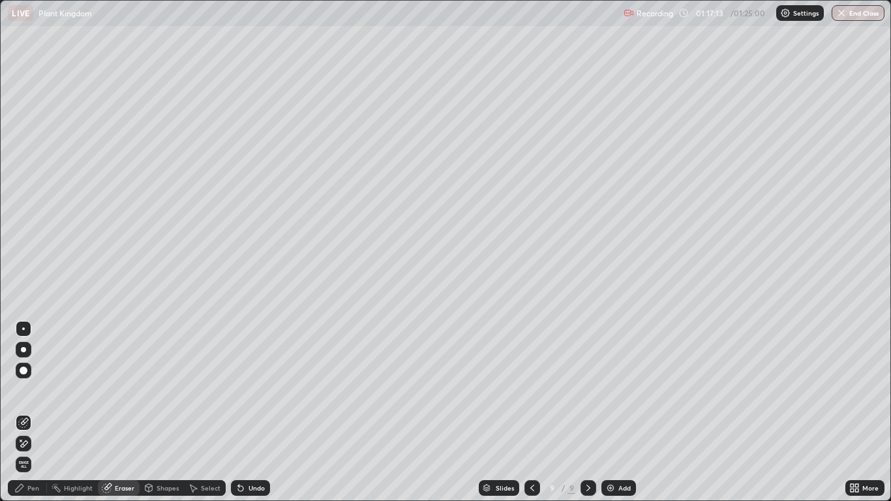
click at [36, 412] on div "Pen" at bounding box center [33, 488] width 12 height 7
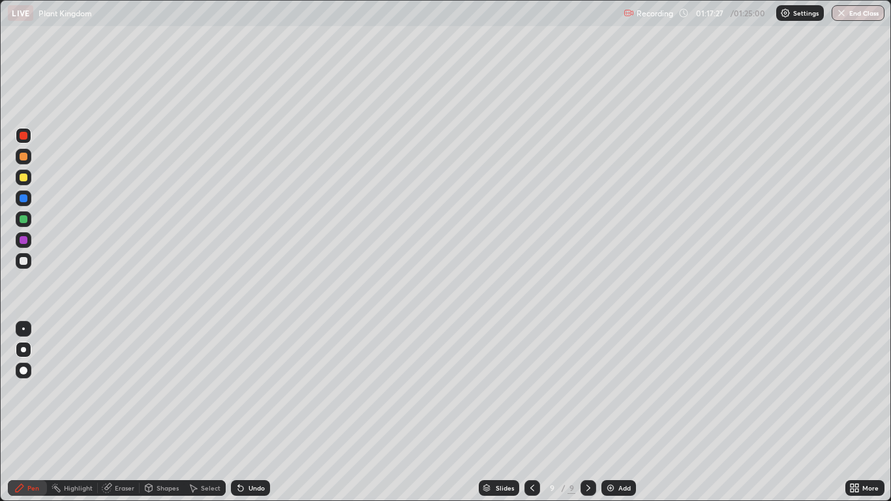
click at [24, 219] on div at bounding box center [24, 219] width 8 height 8
click at [29, 140] on div at bounding box center [24, 136] width 16 height 16
click at [23, 240] on div at bounding box center [24, 240] width 8 height 8
click at [25, 261] on div at bounding box center [24, 261] width 8 height 8
click at [264, 412] on div "Undo" at bounding box center [250, 488] width 39 height 16
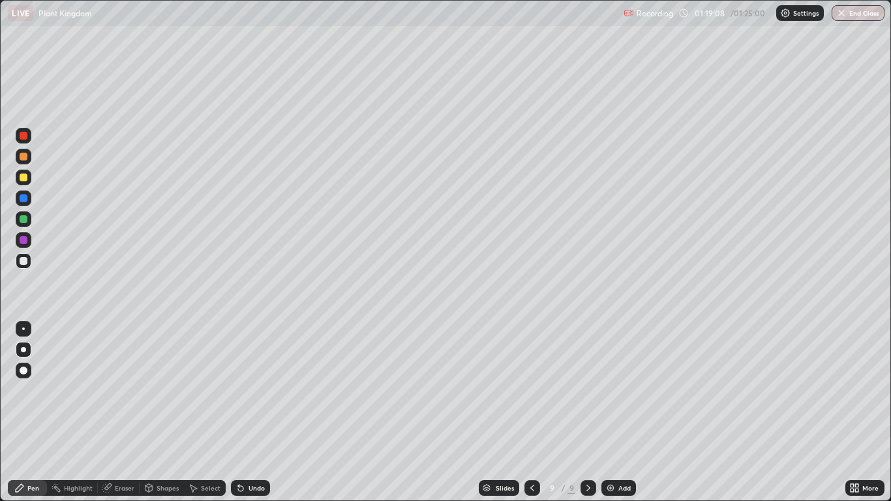
click at [253, 412] on div "Undo" at bounding box center [250, 488] width 39 height 16
click at [623, 412] on div "Add" at bounding box center [624, 488] width 12 height 7
click at [27, 163] on div at bounding box center [24, 157] width 16 height 16
click at [25, 221] on div at bounding box center [24, 219] width 8 height 8
click at [23, 241] on div at bounding box center [24, 240] width 8 height 8
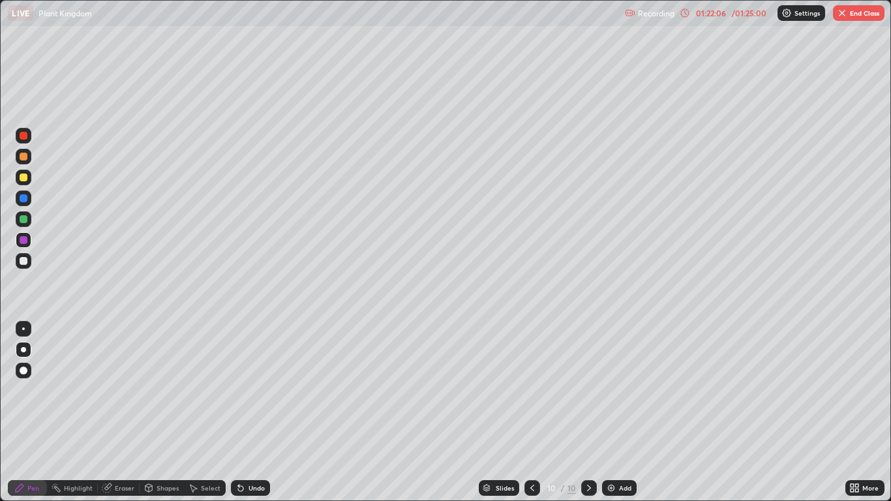
click at [238, 412] on icon at bounding box center [238, 485] width 1 height 1
click at [239, 412] on icon at bounding box center [240, 488] width 5 height 5
click at [250, 412] on div "Undo" at bounding box center [250, 488] width 39 height 16
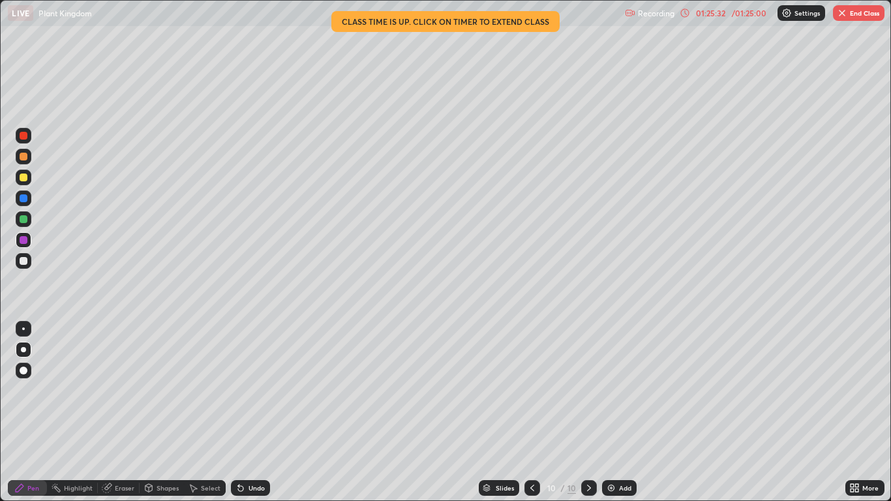
click at [848, 15] on button "End Class" at bounding box center [859, 13] width 52 height 16
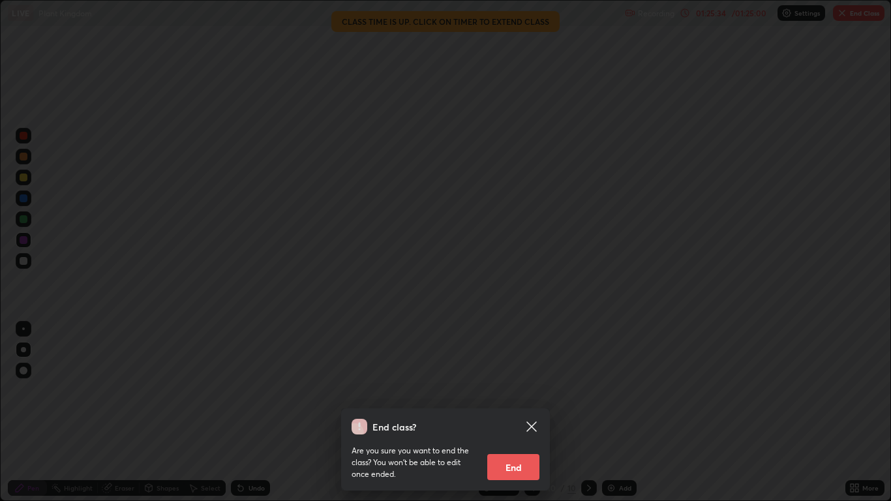
click at [522, 412] on button "End" at bounding box center [513, 467] width 52 height 26
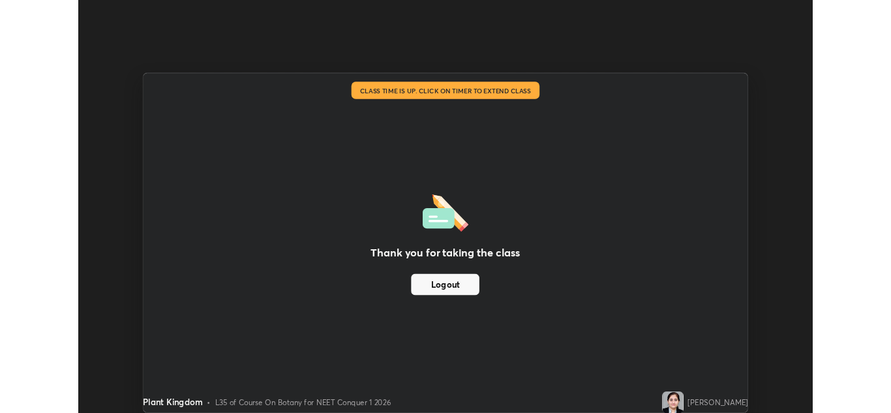
scroll to position [64806, 64328]
